Goal: Check status: Check status

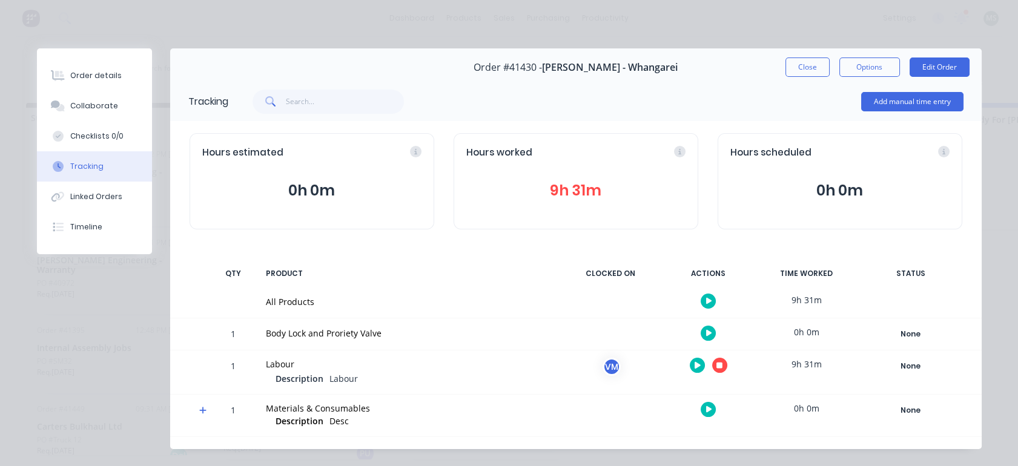
scroll to position [54, 0]
click at [804, 72] on button "Close" at bounding box center [807, 67] width 44 height 19
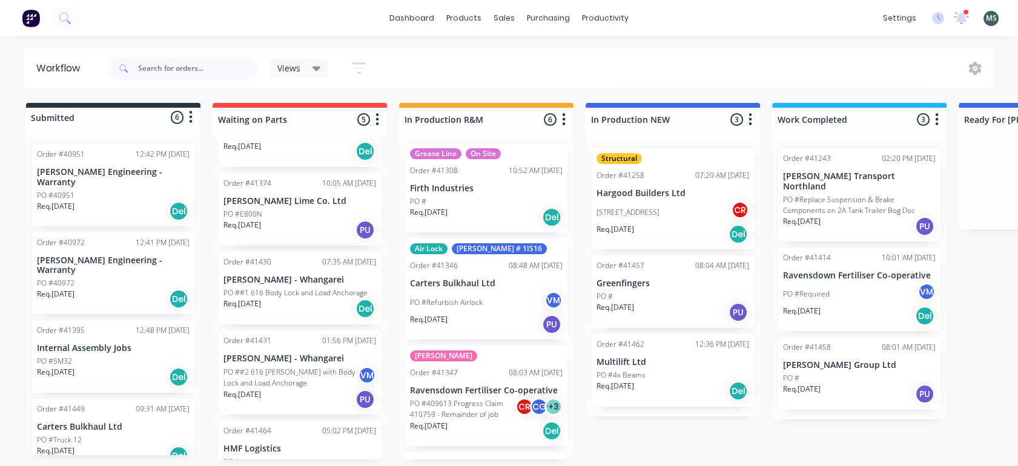
scroll to position [0, 0]
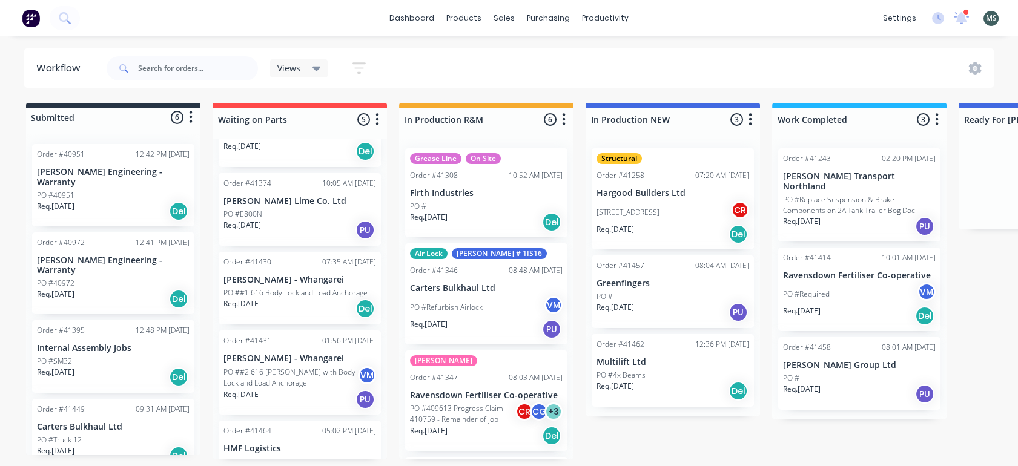
click at [678, 240] on div "Req. [DATE] Del" at bounding box center [672, 234] width 153 height 21
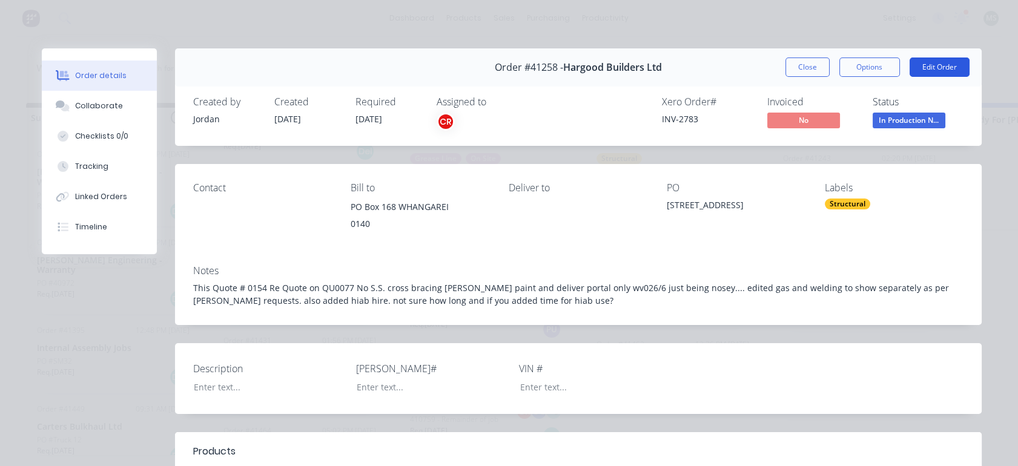
click at [931, 70] on button "Edit Order" at bounding box center [939, 67] width 60 height 19
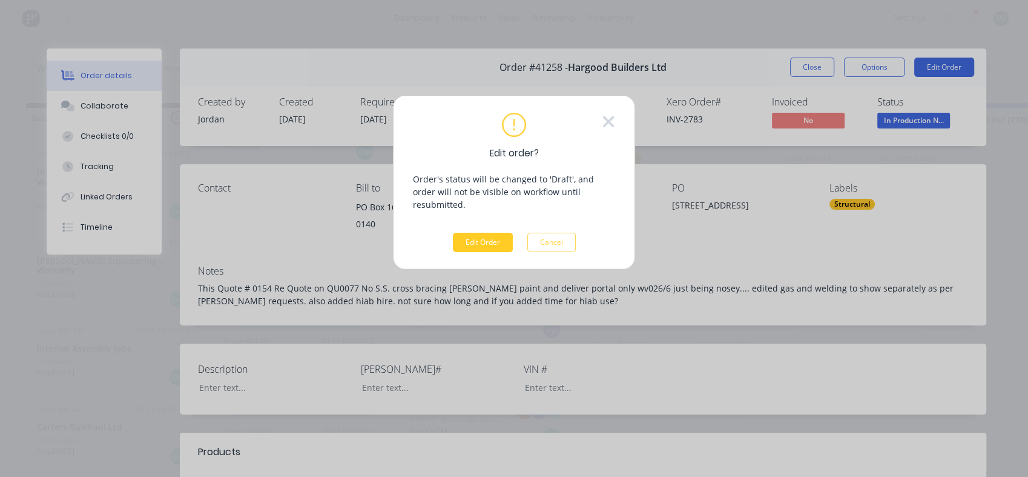
click at [491, 233] on button "Edit Order" at bounding box center [483, 242] width 60 height 19
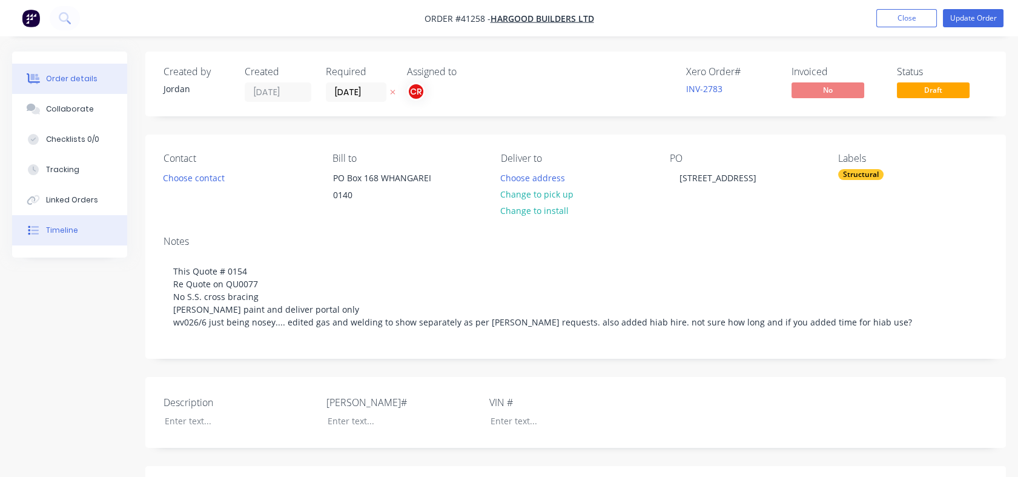
click at [68, 237] on button "Timeline" at bounding box center [69, 230] width 115 height 30
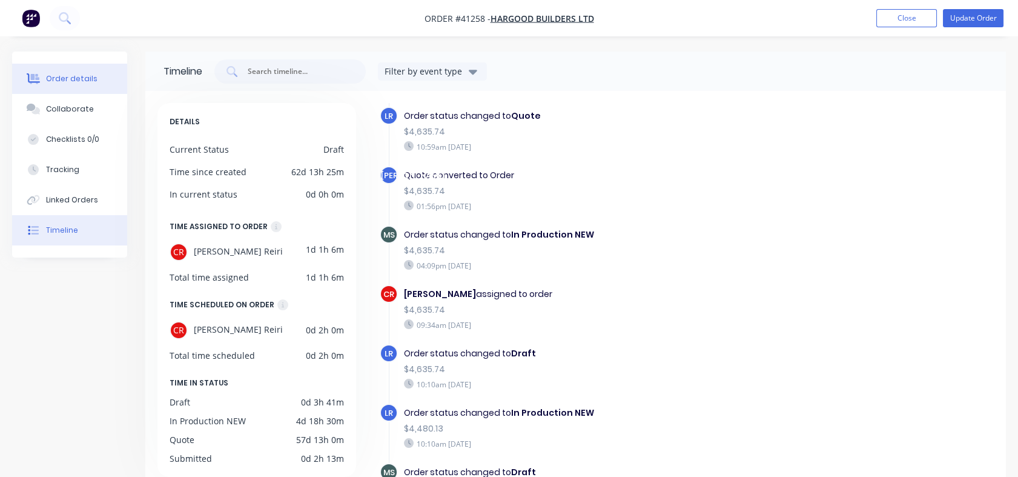
click at [74, 76] on div "Order details" at bounding box center [71, 78] width 51 height 11
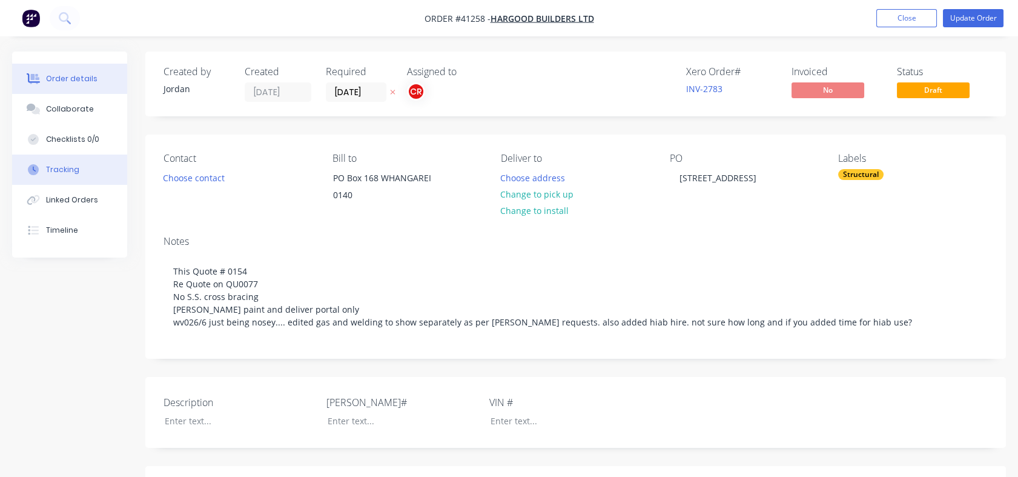
click at [68, 174] on div "Tracking" at bounding box center [62, 169] width 33 height 11
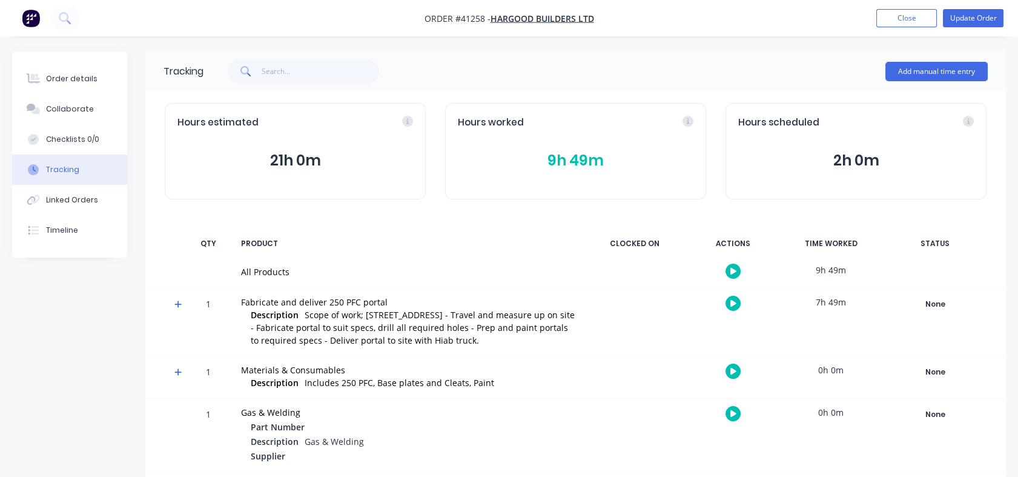
click at [562, 164] on button "9h 49m" at bounding box center [576, 160] width 236 height 23
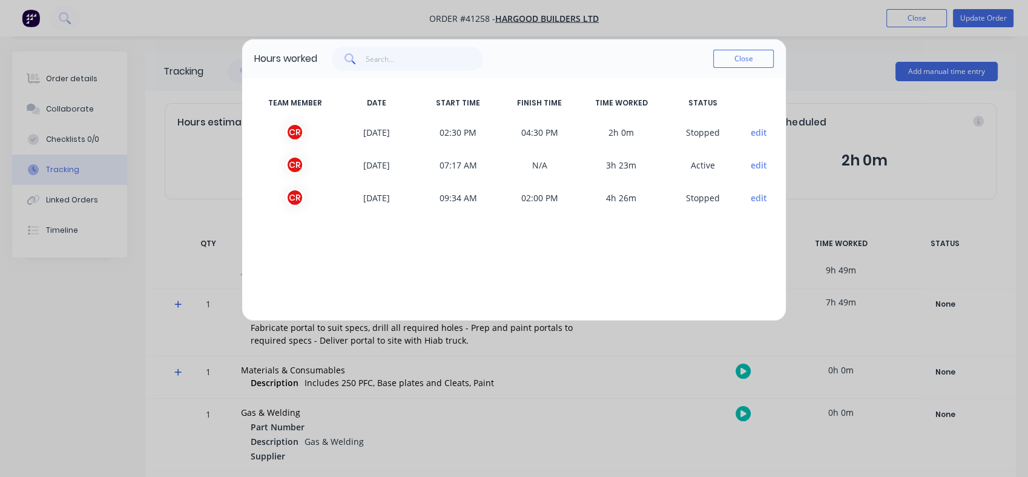
click at [66, 173] on div "Hours worked Close TEAM MEMBER DATE START TIME FINISH TIME TIME WORKED STATUS C…" at bounding box center [514, 238] width 1028 height 477
click at [69, 208] on div "Hours worked Close TEAM MEMBER DATE START TIME FINISH TIME TIME WORKED STATUS C…" at bounding box center [514, 238] width 1028 height 477
click at [754, 53] on button "Close" at bounding box center [743, 59] width 61 height 18
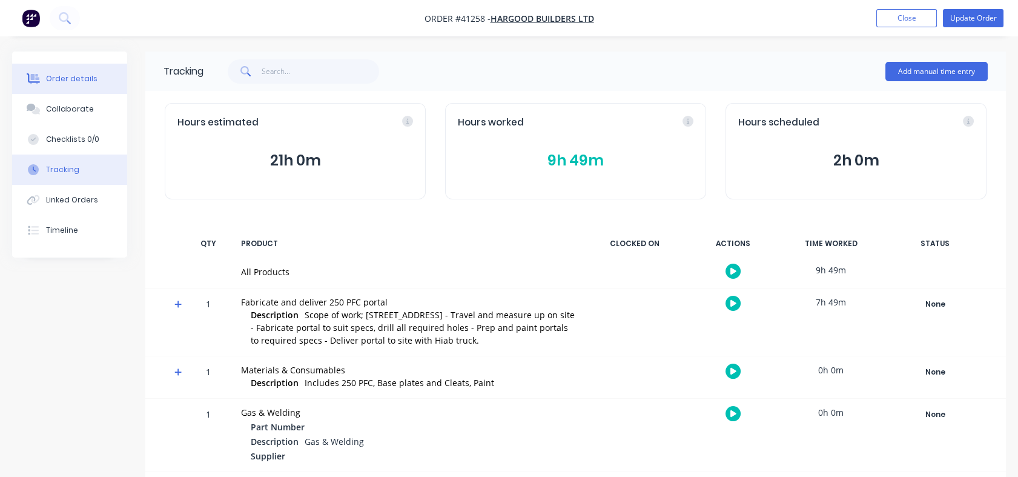
click at [57, 78] on div "Order details" at bounding box center [71, 78] width 51 height 11
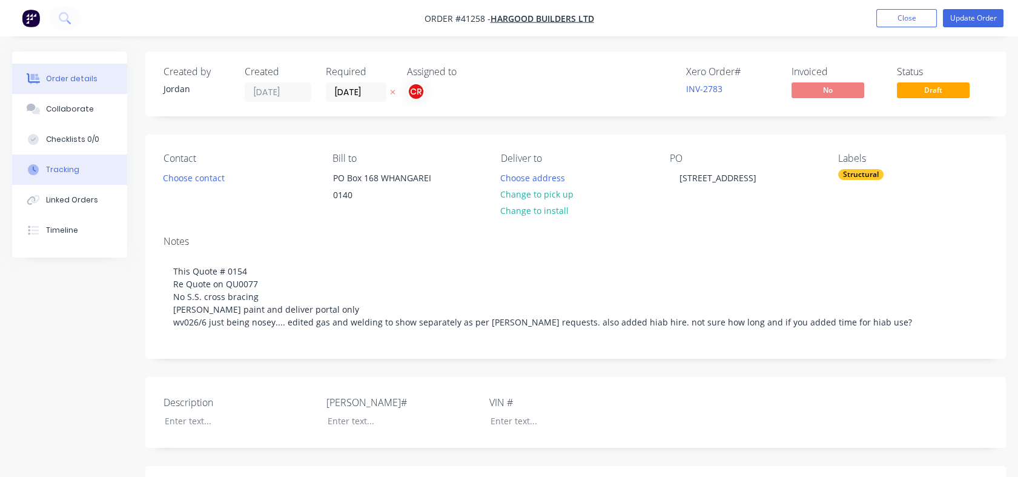
click at [61, 176] on button "Tracking" at bounding box center [69, 169] width 115 height 30
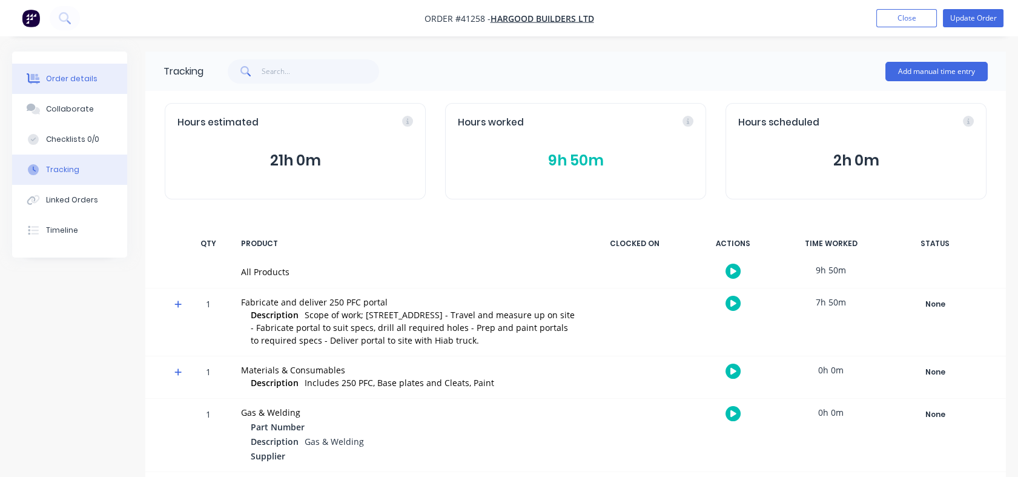
click at [65, 82] on div "Order details" at bounding box center [71, 78] width 51 height 11
